Goal: Task Accomplishment & Management: Use online tool/utility

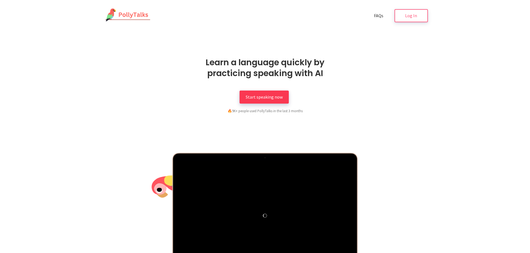
click at [275, 102] on link "Start speaking now" at bounding box center [263, 97] width 49 height 13
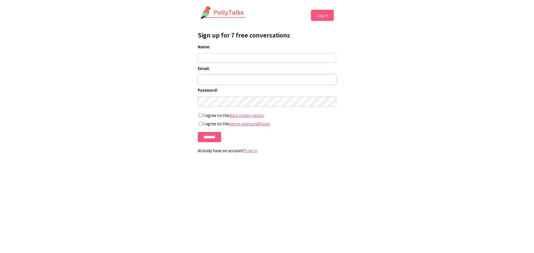
type input "**********"
click at [249, 152] on link "Log in" at bounding box center [251, 151] width 12 height 6
